Goal: Transaction & Acquisition: Purchase product/service

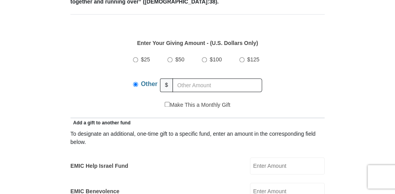
click at [283, 157] on input "EMIC Help Israel Fund" at bounding box center [287, 165] width 75 height 17
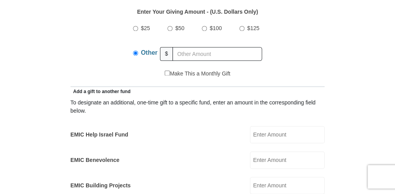
click at [278, 126] on input "EMIC Help Israel Fund" at bounding box center [287, 134] width 75 height 17
type input "5"
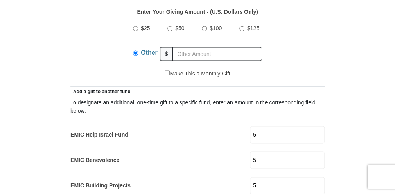
type input "10"
type input "[PERSON_NAME]"
type input "[PERSON_NAME][EMAIL_ADDRESS][PERSON_NAME][DOMAIN_NAME]"
select select "CA"
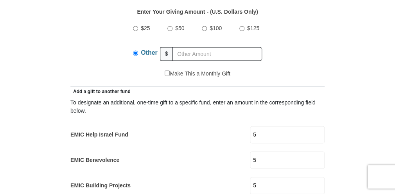
type input "[STREET_ADDRESS]"
type input "Portugal Cove-[GEOGRAPHIC_DATA]"
type input "A1M 2A4"
type input "7098952183"
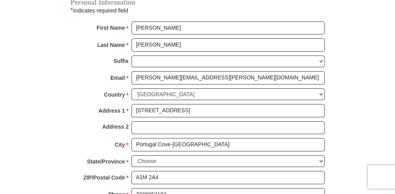
scroll to position [848, 0]
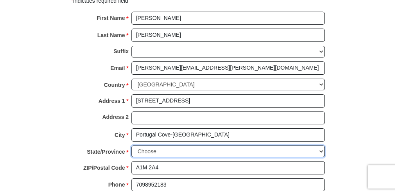
click at [174, 145] on select "Choose [GEOGRAPHIC_DATA] [GEOGRAPHIC_DATA] [GEOGRAPHIC_DATA] [GEOGRAPHIC_DATA] …" at bounding box center [227, 151] width 193 height 12
select select "NL"
click at [131, 145] on select "Choose [GEOGRAPHIC_DATA] [GEOGRAPHIC_DATA] [GEOGRAPHIC_DATA] [GEOGRAPHIC_DATA] …" at bounding box center [227, 151] width 193 height 12
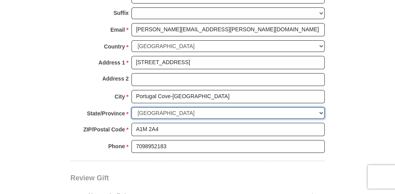
scroll to position [1004, 0]
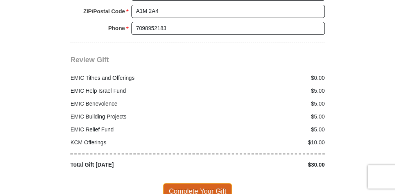
click at [200, 183] on span "Complete Your Gift" at bounding box center [197, 191] width 69 height 16
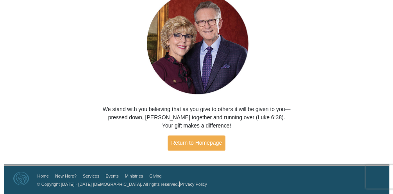
scroll to position [108, 0]
